Goal: Task Accomplishment & Management: Complete application form

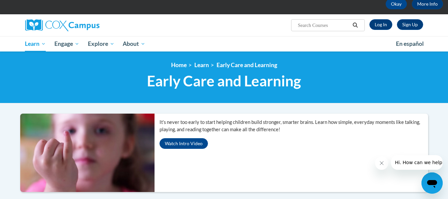
scroll to position [30, 0]
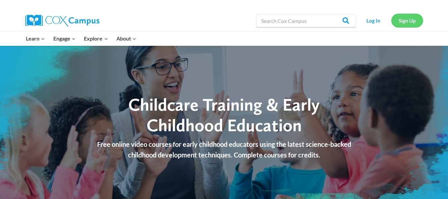
click at [409, 20] on link "Sign Up" at bounding box center [407, 21] width 32 height 14
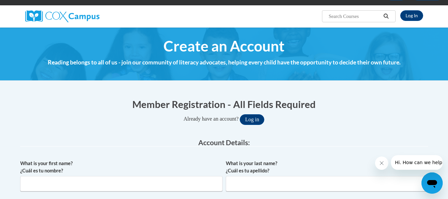
scroll to position [53, 0]
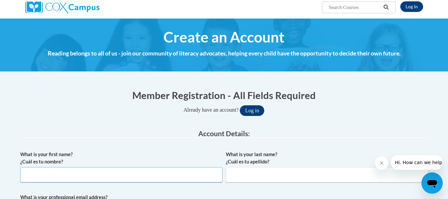
click at [54, 178] on input "What is your first name? ¿Cuál es tu nombre?" at bounding box center [121, 174] width 202 height 15
type input "Rose"
type input "Severson"
type input "severson48@gmail.com"
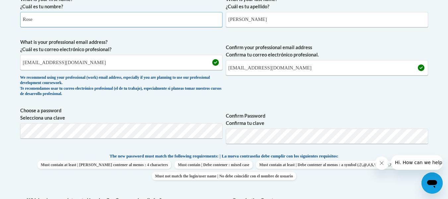
scroll to position [243, 0]
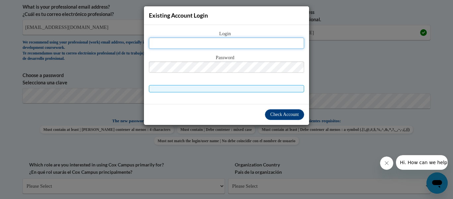
click at [178, 44] on input "text" at bounding box center [226, 42] width 155 height 11
drag, startPoint x: 178, startPoint y: 44, endPoint x: 183, endPoint y: 48, distance: 6.1
click at [179, 45] on input "text" at bounding box center [226, 42] width 155 height 11
type input "severson48@gmail.com"
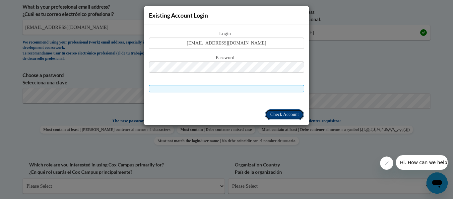
click at [272, 114] on span "Check Account" at bounding box center [284, 114] width 29 height 5
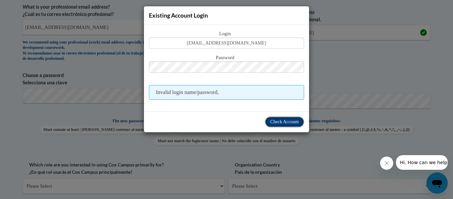
click at [274, 122] on span "Check Account" at bounding box center [284, 121] width 29 height 5
click at [337, 17] on div "Existing Account Login Login severson48@gmail.com Password Invalid login name/p…" at bounding box center [226, 99] width 453 height 199
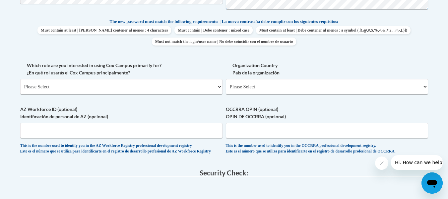
scroll to position [346, 0]
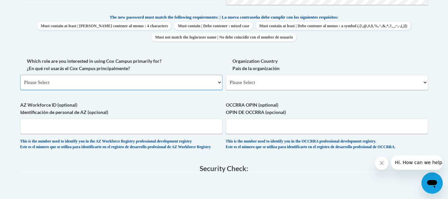
click at [198, 81] on select "Please Select College/University | Colegio/Universidad Community/Nonprofit Part…" at bounding box center [121, 82] width 202 height 15
select select "fbf2d438-af2f-41f8-98f1-81c410e29de3"
click at [20, 75] on select "Please Select College/University | Colegio/Universidad Community/Nonprofit Part…" at bounding box center [121, 82] width 202 height 15
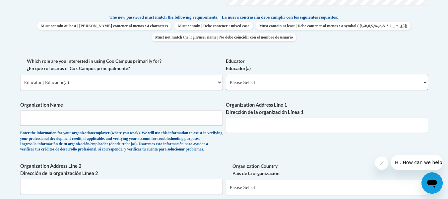
click at [422, 84] on select "Please Select Early Learning/Daycare Teacher/Family Home Care Provider | Maestr…" at bounding box center [327, 82] width 202 height 15
select select "5e2af403-4f2c-4e49-a02f-103e55d7b75b"
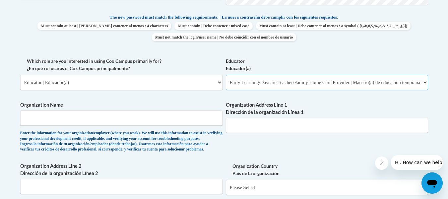
click at [226, 75] on select "Please Select Early Learning/Daycare Teacher/Family Home Care Provider | Maestr…" at bounding box center [327, 82] width 202 height 15
click at [104, 119] on input "Organization Name" at bounding box center [121, 117] width 202 height 15
type input "Pitter Patter Childcare LLC"
click at [239, 125] on input "Organization Address Line 1 Dirección de la organización Línea 1" at bounding box center [327, 124] width 202 height 15
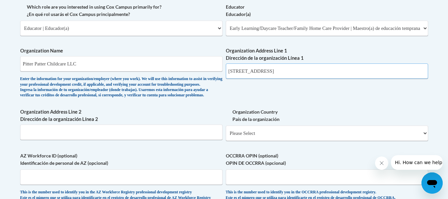
scroll to position [399, 0]
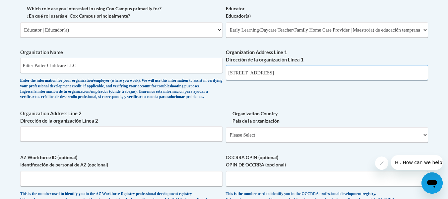
type input "1624 Fairview St."
click at [41, 141] on input "Organization Address Line 2 Dirección de la organización Línea 2" at bounding box center [121, 133] width 202 height 15
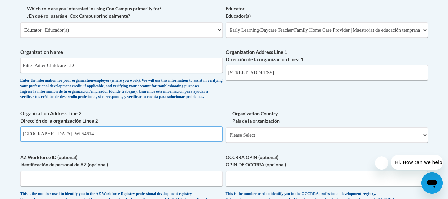
type input "Bangor, Wi 54614"
click at [422, 142] on select "Please Select United States | Estados Unidos Outside of the United States | Fue…" at bounding box center [327, 134] width 202 height 15
select select "ad49bcad-a171-4b2e-b99c-48b446064914"
click at [226, 138] on select "Please Select United States | Estados Unidos Outside of the United States | Fue…" at bounding box center [327, 134] width 202 height 15
select select
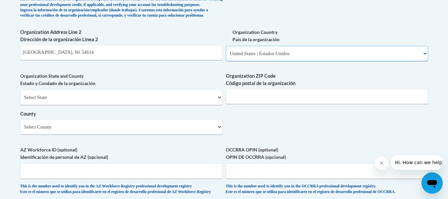
scroll to position [485, 0]
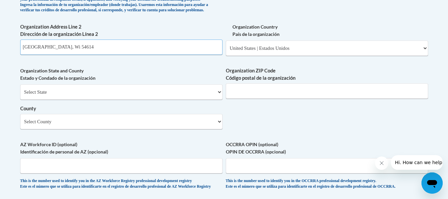
click at [64, 55] on input "Bangor, Wi 54614" at bounding box center [121, 46] width 202 height 15
type input "Bangor,"
click at [217, 99] on select "Select State Alabama Alaska Arizona Arkansas California Colorado Connecticut De…" at bounding box center [121, 91] width 202 height 15
click at [99, 99] on select "Select State Alabama Alaska Arizona Arkansas California Colorado Connecticut De…" at bounding box center [121, 91] width 202 height 15
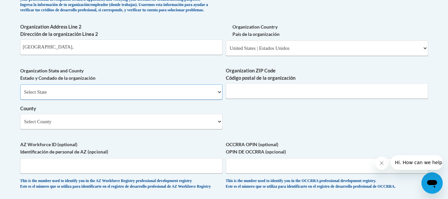
select select "Wisconsin"
click at [20, 95] on select "Select State Alabama Alaska Arizona Arkansas California Colorado Connecticut De…" at bounding box center [121, 91] width 202 height 15
click at [241, 98] on input "Organization ZIP Code Código postal de la organización" at bounding box center [327, 90] width 202 height 15
type input "54614"
click at [217, 129] on select "Select County Adams Ashland Barron Bayfield Brown Buffalo Burnett Calumet Chipp…" at bounding box center [121, 121] width 202 height 15
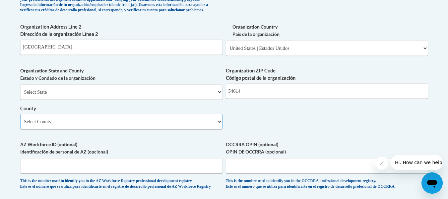
select select "La Crosse"
click at [20, 125] on select "Select County Adams Ashland Barron Bayfield Brown Buffalo Burnett Calumet Chipp…" at bounding box center [121, 121] width 202 height 15
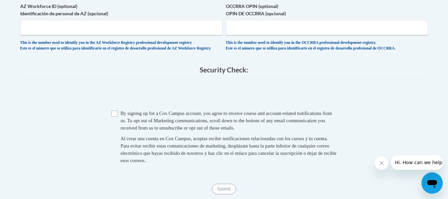
scroll to position [629, 0]
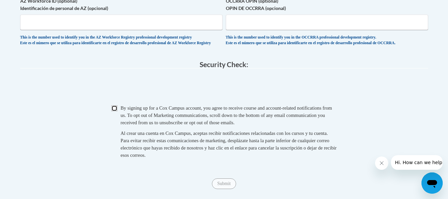
click at [115, 111] on input "Checkbox" at bounding box center [114, 108] width 6 height 6
checkbox input "true"
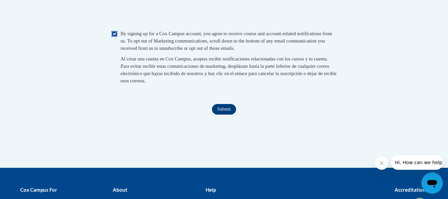
scroll to position [705, 0]
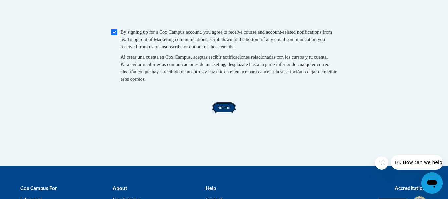
click at [223, 113] on input "Submit" at bounding box center [224, 107] width 24 height 11
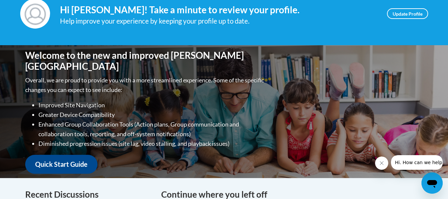
scroll to position [106, 0]
